Goal: Check status: Check status

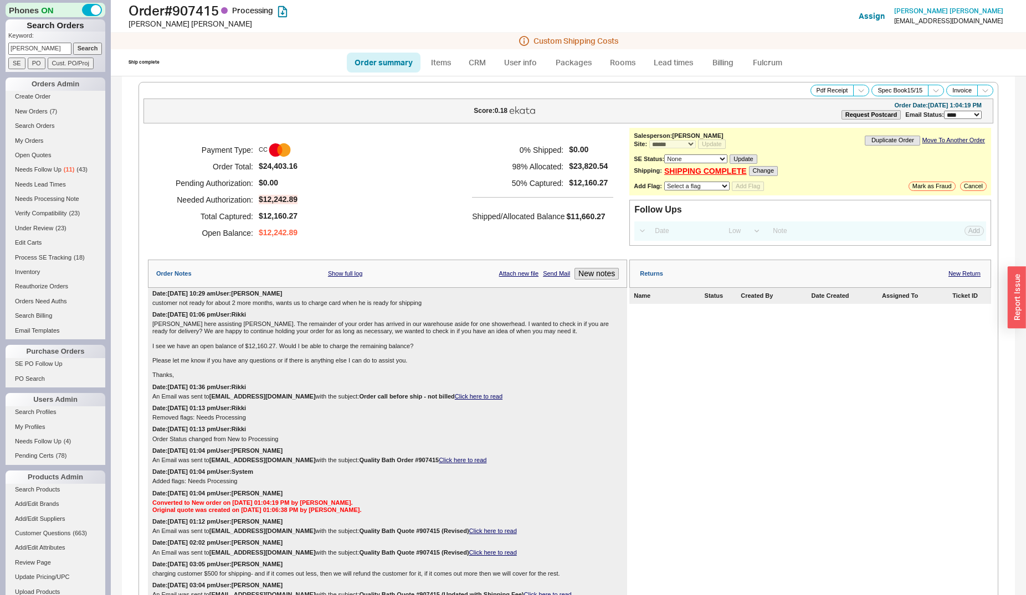
select select "*"
select select "LOW"
select select "3"
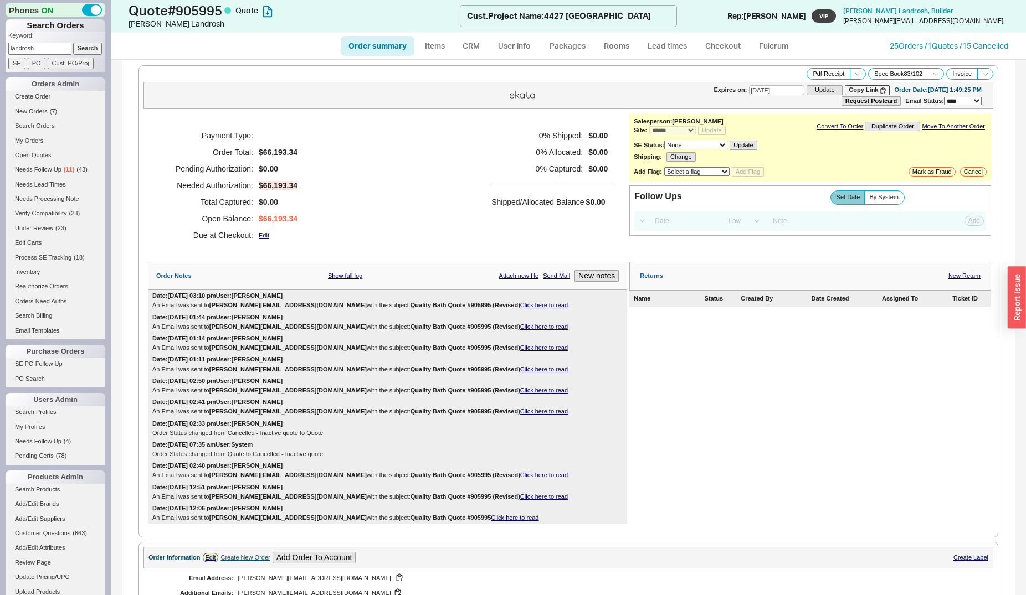
select select "*"
select select "LOW"
select select "3"
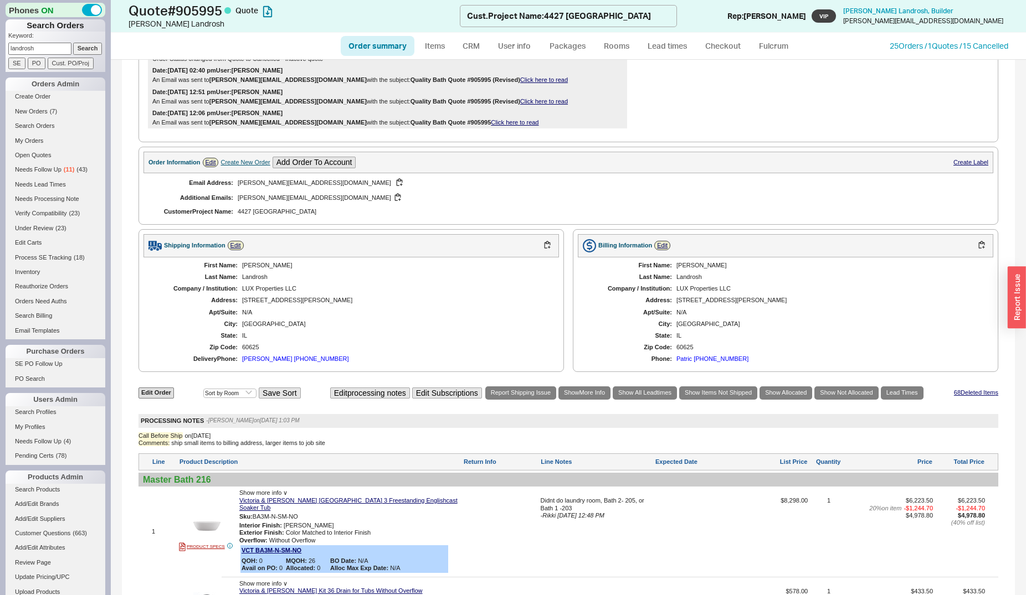
scroll to position [282, 0]
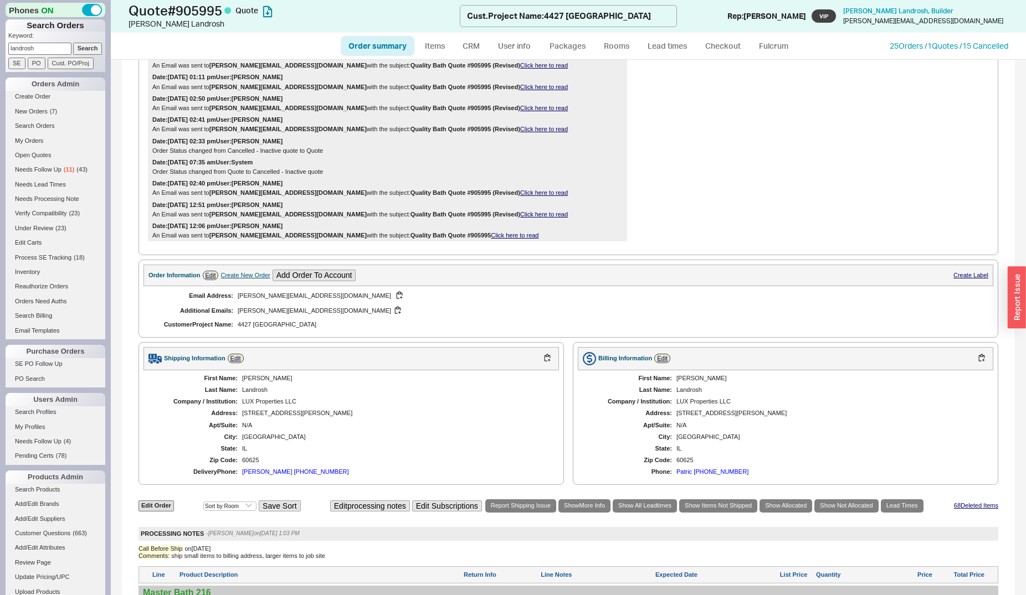
click at [47, 49] on input "landrosh" at bounding box center [39, 49] width 63 height 12
type input "[PERSON_NAME]"
click at [83, 49] on input "Search" at bounding box center [87, 49] width 29 height 12
